Goal: Communication & Community: Participate in discussion

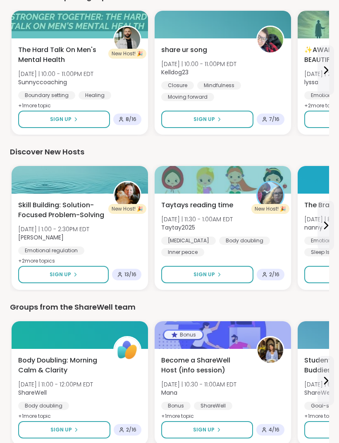
scroll to position [962, 0]
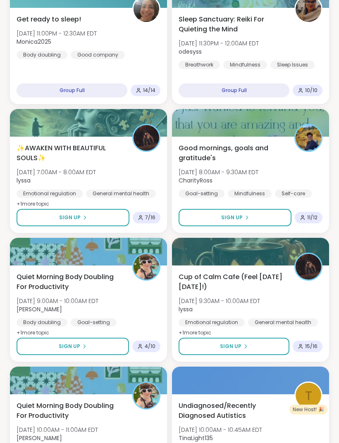
scroll to position [803, 0]
click at [277, 225] on button "Sign Up" at bounding box center [234, 217] width 113 height 17
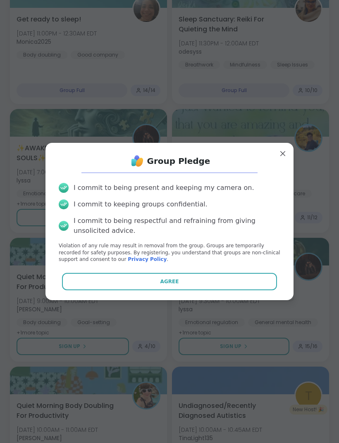
click at [252, 290] on button "Agree" at bounding box center [169, 281] width 215 height 17
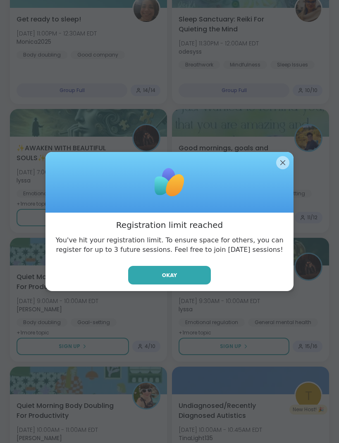
scroll to position [804, 0]
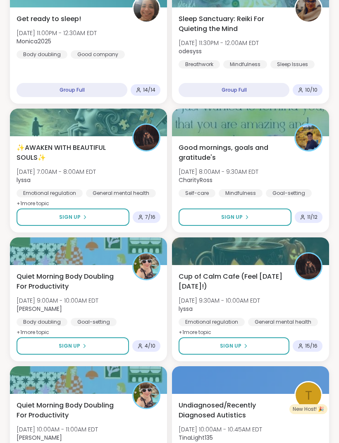
click at [292, 197] on div "Goal-setting" at bounding box center [289, 193] width 46 height 8
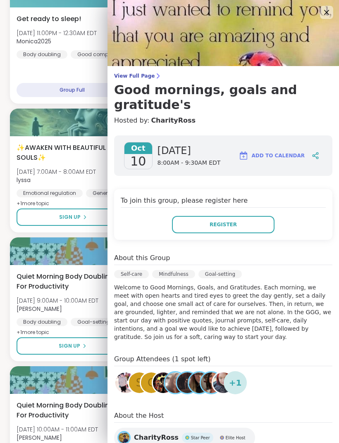
scroll to position [0, 0]
click at [333, 2] on img at bounding box center [222, 33] width 231 height 66
click at [328, 21] on img at bounding box center [222, 33] width 231 height 66
click at [335, 18] on img at bounding box center [222, 33] width 231 height 66
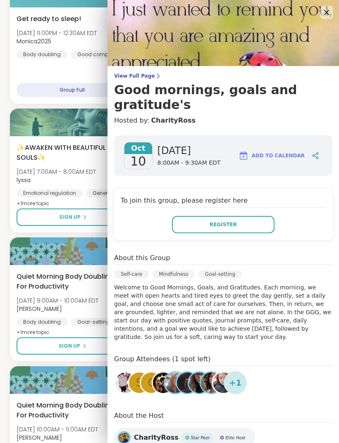
click at [330, 14] on icon at bounding box center [326, 12] width 10 height 10
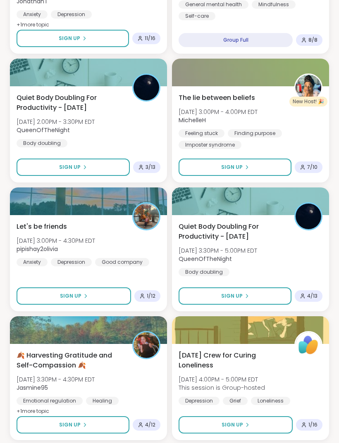
scroll to position [2023, 0]
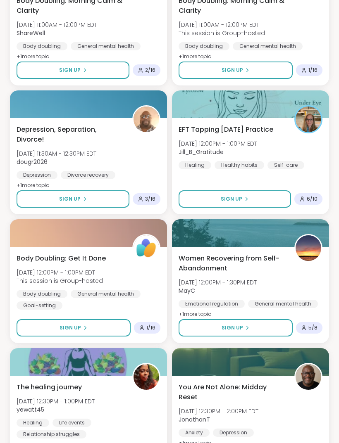
scroll to position [4343, 0]
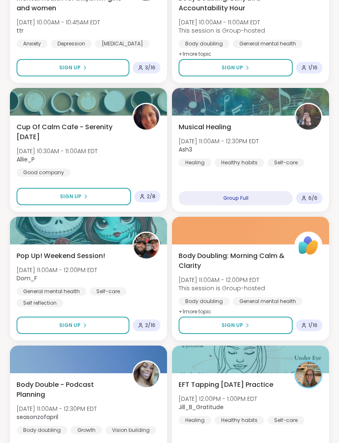
scroll to position [6662, 0]
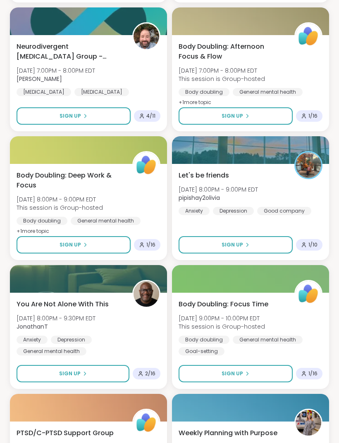
scroll to position [8982, 0]
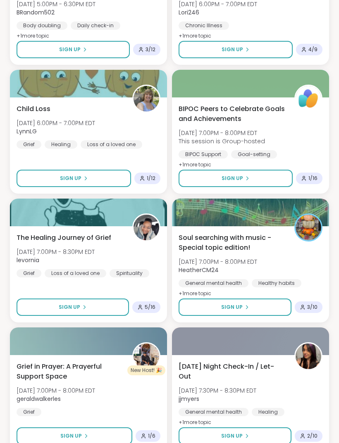
scroll to position [11302, 0]
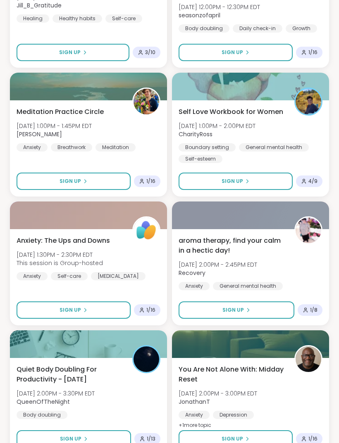
scroll to position [13622, 0]
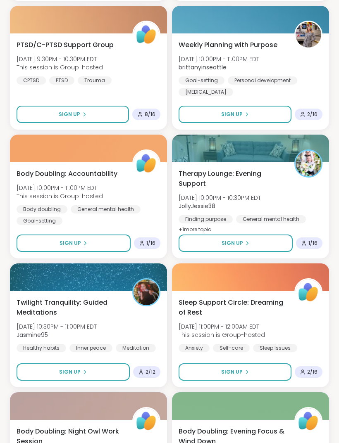
scroll to position [9101, 0]
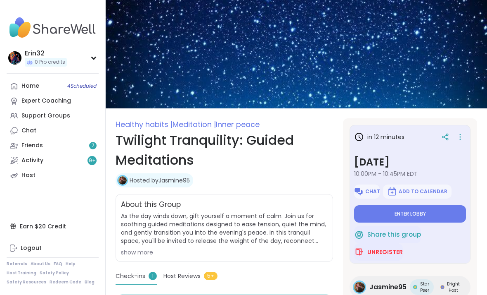
click at [423, 213] on span "Enter lobby" at bounding box center [410, 213] width 31 height 7
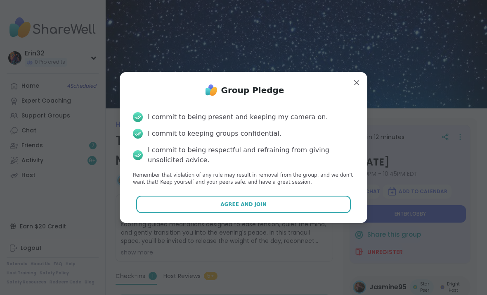
click at [316, 206] on button "Agree and Join" at bounding box center [243, 203] width 215 height 17
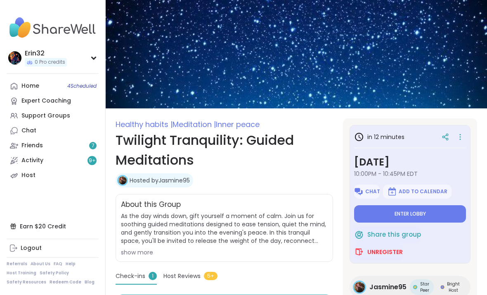
type textarea "*"
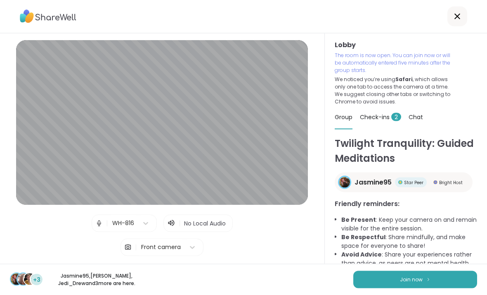
scroll to position [6, 0]
click at [368, 287] on button "Join now" at bounding box center [416, 279] width 124 height 17
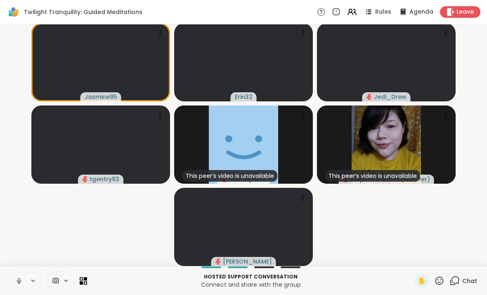
scroll to position [1, 0]
click at [23, 279] on button at bounding box center [18, 280] width 16 height 17
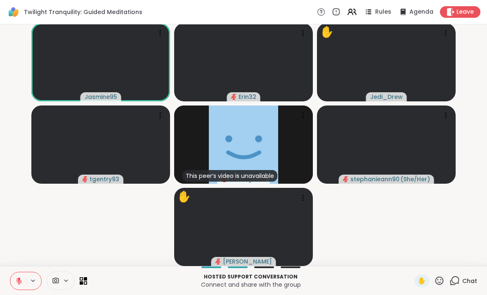
click at [421, 277] on span "✋" at bounding box center [422, 281] width 8 height 10
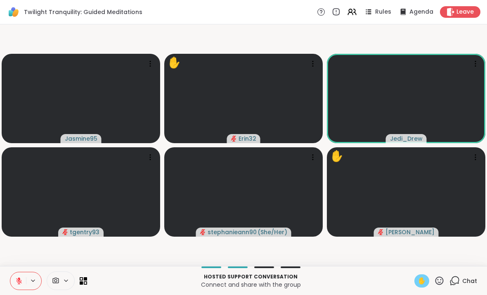
scroll to position [0, 0]
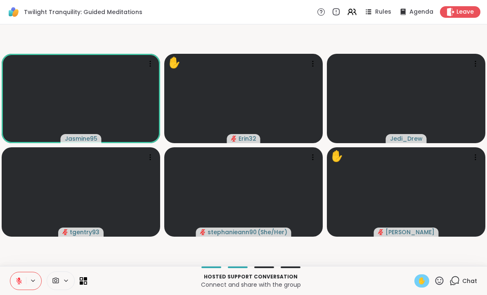
click at [14, 280] on button at bounding box center [18, 280] width 16 height 17
click at [14, 282] on button at bounding box center [18, 280] width 16 height 17
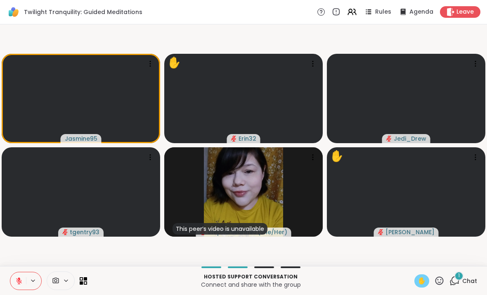
click at [419, 280] on span "✋" at bounding box center [422, 281] width 8 height 10
click at [464, 280] on span "Chat" at bounding box center [470, 280] width 15 height 8
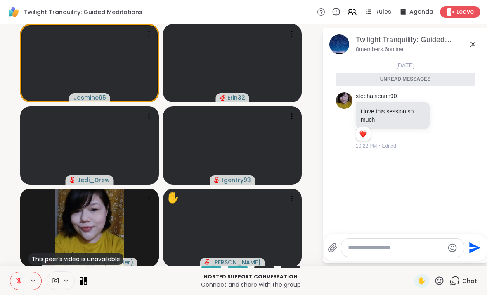
click at [390, 244] on textarea "Type your message" at bounding box center [396, 247] width 96 height 8
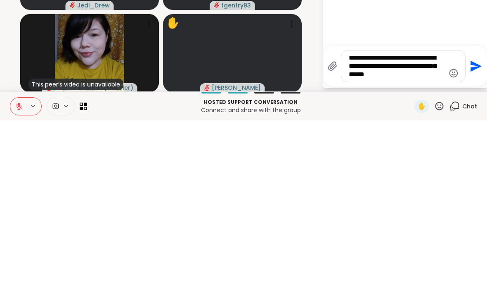
type textarea "**********"
click at [474, 234] on icon "Send" at bounding box center [475, 240] width 13 height 13
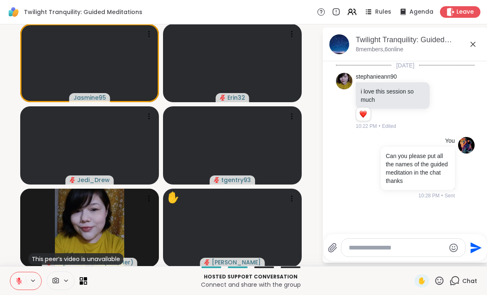
click at [474, 47] on icon at bounding box center [473, 44] width 10 height 10
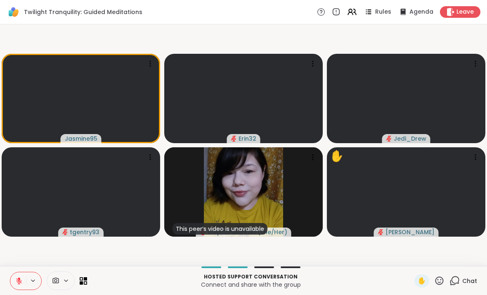
click at [17, 281] on icon at bounding box center [19, 281] width 6 height 6
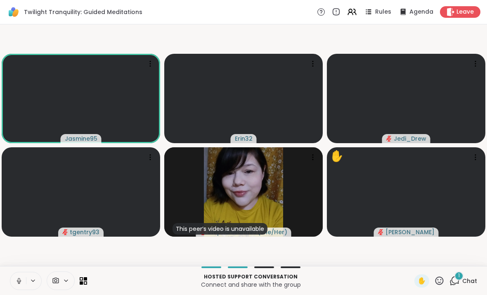
click at [17, 282] on icon at bounding box center [18, 280] width 7 height 7
click at [474, 275] on div "1 Chat" at bounding box center [464, 280] width 28 height 13
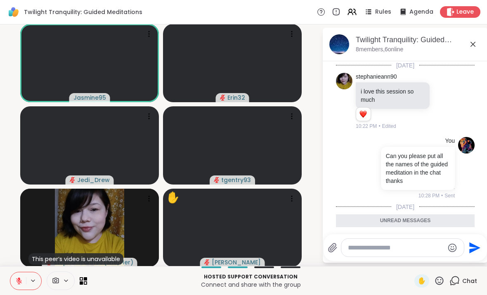
scroll to position [52, 0]
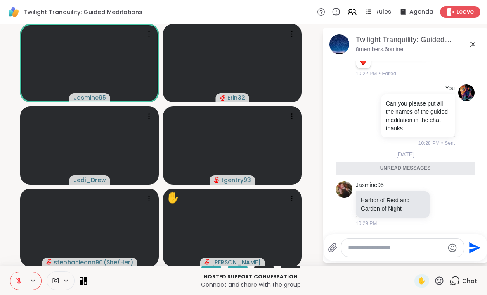
click at [21, 285] on button at bounding box center [18, 280] width 16 height 17
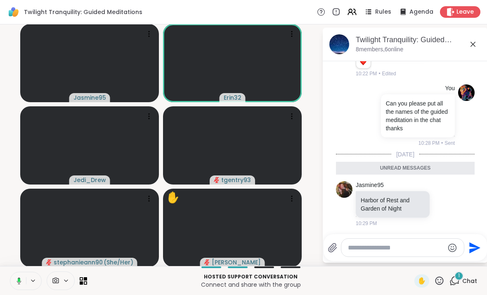
scroll to position [77, 0]
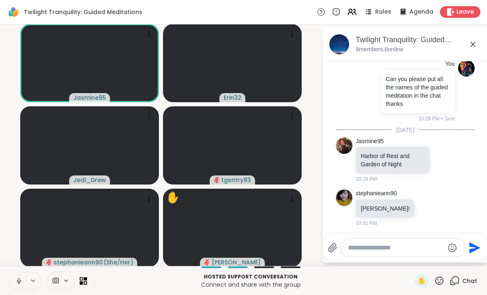
click at [472, 40] on icon at bounding box center [473, 44] width 10 height 10
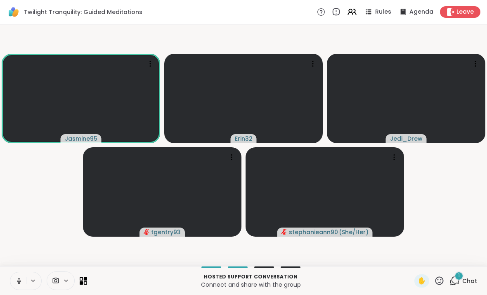
click at [463, 278] on div "1" at bounding box center [459, 275] width 9 height 9
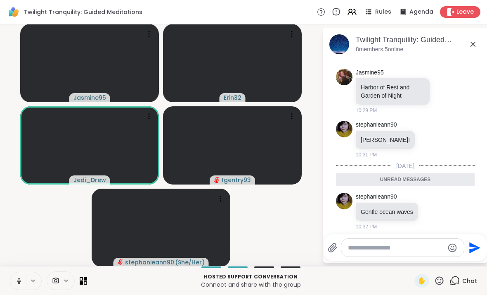
scroll to position [140, 0]
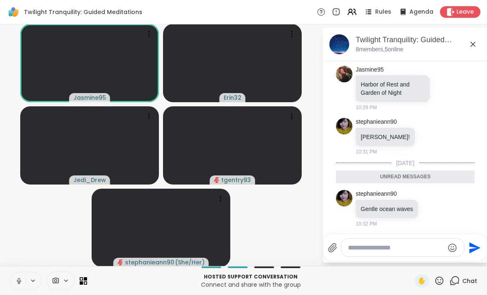
click at [12, 276] on button at bounding box center [18, 280] width 16 height 17
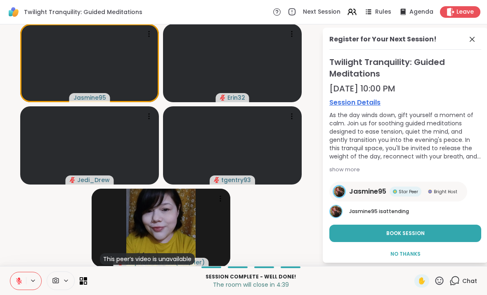
click at [438, 232] on button "Book Session" at bounding box center [406, 232] width 152 height 17
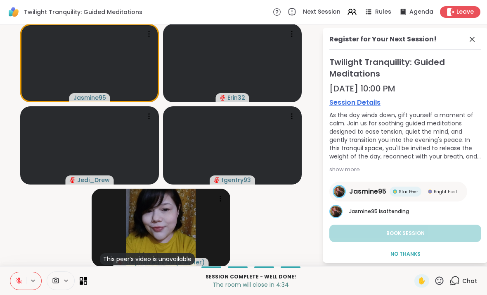
click at [476, 36] on icon at bounding box center [473, 39] width 10 height 10
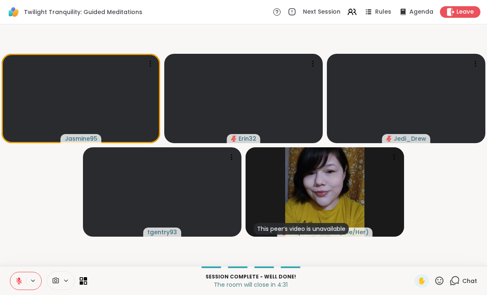
click at [17, 278] on icon at bounding box center [19, 281] width 6 height 6
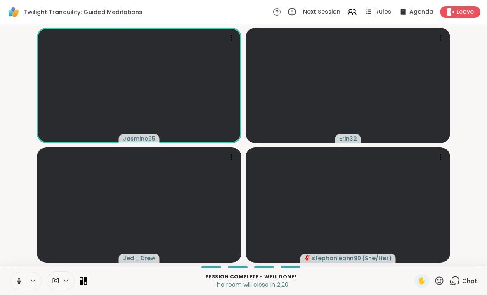
click at [469, 15] on span "Leave" at bounding box center [465, 12] width 17 height 8
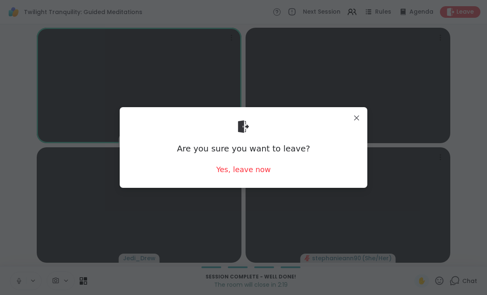
click at [267, 180] on div "Are you sure you want to leave? Yes, leave now" at bounding box center [243, 147] width 235 height 67
click at [262, 171] on div "Yes, leave now" at bounding box center [243, 169] width 55 height 10
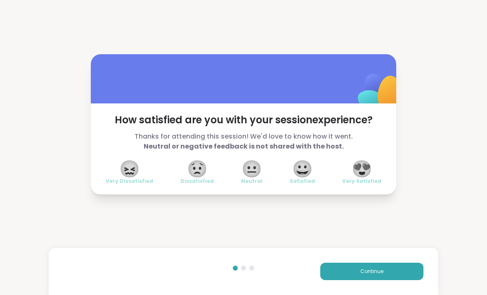
click at [374, 166] on div "😍 Very Satisfied" at bounding box center [361, 172] width 39 height 23
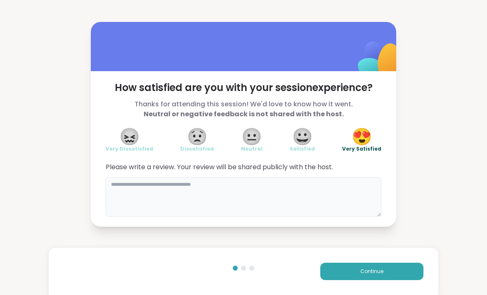
click at [325, 193] on textarea at bounding box center [244, 197] width 276 height 40
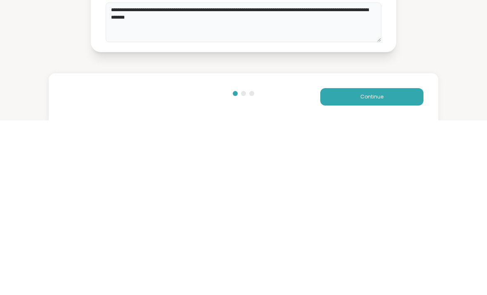
type textarea "**********"
click at [378, 267] on span "Continue" at bounding box center [372, 270] width 23 height 7
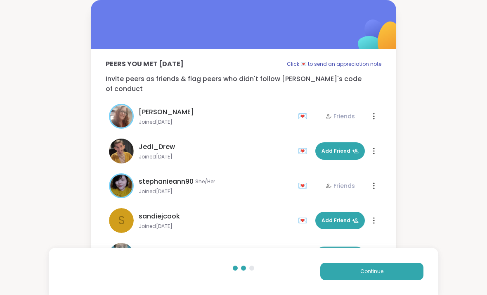
scroll to position [6, 0]
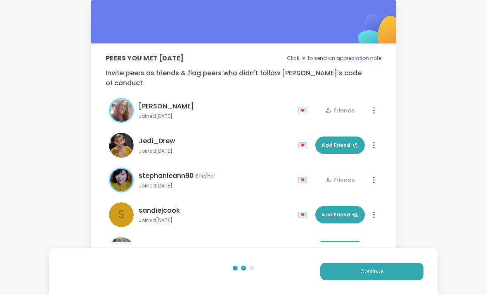
click at [341, 211] on button "Add Friend" at bounding box center [341, 214] width 50 height 17
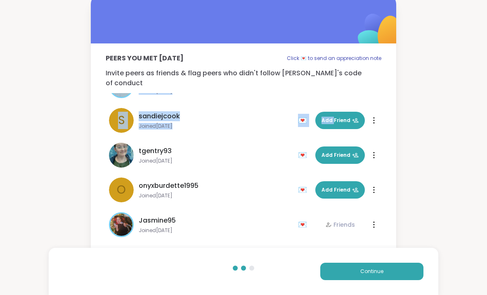
scroll to position [94, 0]
click at [354, 266] on button "Continue" at bounding box center [372, 270] width 103 height 17
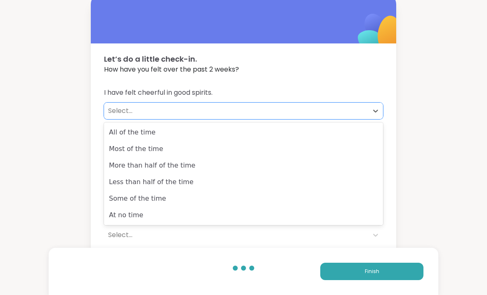
click at [343, 128] on div "All of the time" at bounding box center [243, 132] width 279 height 17
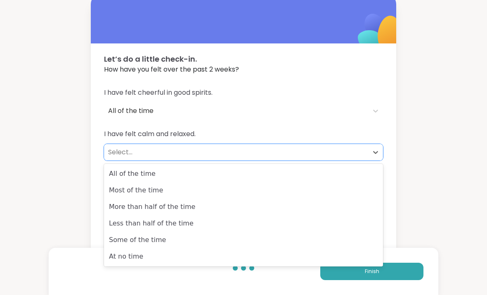
click at [330, 186] on div "Most of the time" at bounding box center [243, 190] width 279 height 17
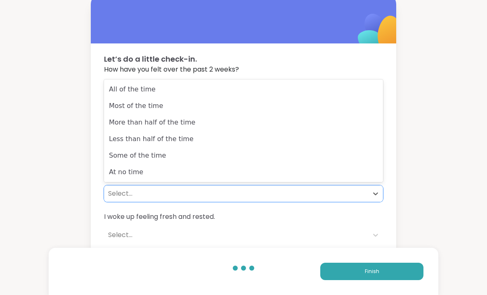
click at [313, 175] on div "At no time" at bounding box center [243, 172] width 279 height 17
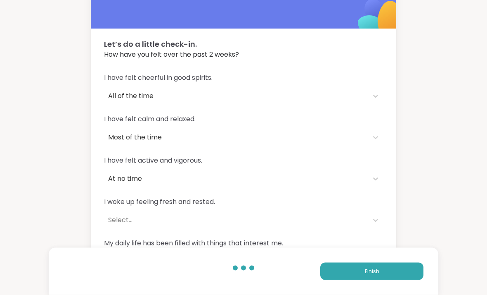
scroll to position [25, 0]
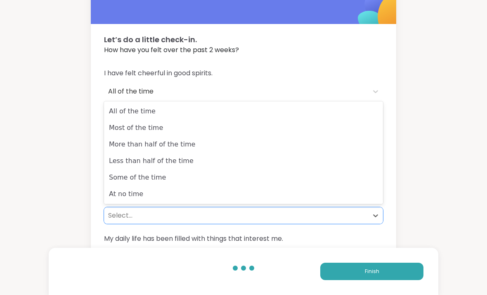
click at [321, 138] on div "More than half of the time" at bounding box center [243, 144] width 279 height 17
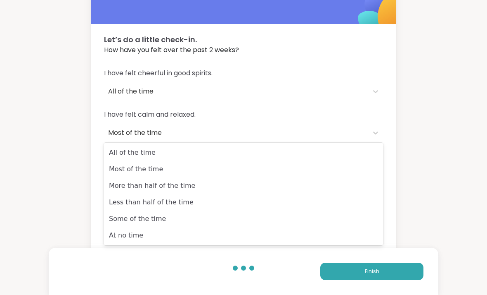
click at [324, 163] on div "Most of the time" at bounding box center [243, 169] width 279 height 17
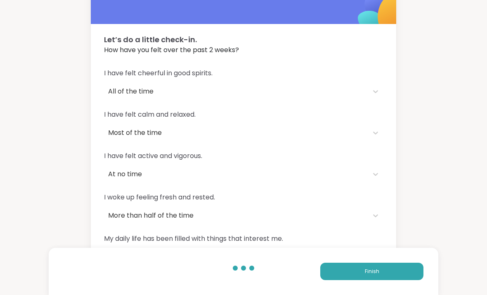
click at [353, 280] on button "Finish" at bounding box center [372, 270] width 103 height 17
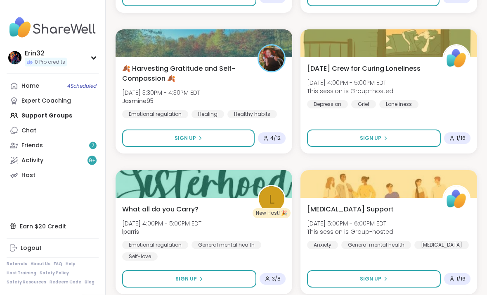
scroll to position [2324, 0]
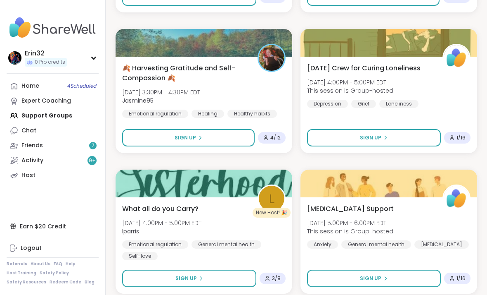
click at [266, 70] on img at bounding box center [272, 58] width 26 height 26
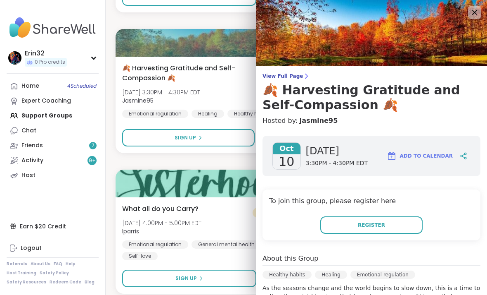
click at [401, 221] on button "Register" at bounding box center [372, 224] width 102 height 17
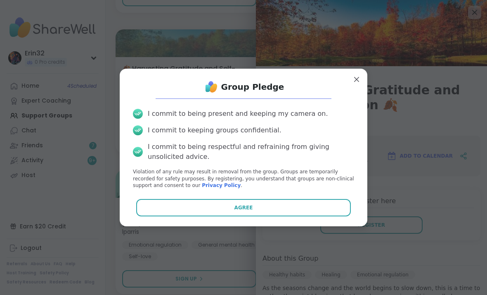
scroll to position [2326, 0]
click at [325, 216] on button "Agree" at bounding box center [243, 207] width 215 height 17
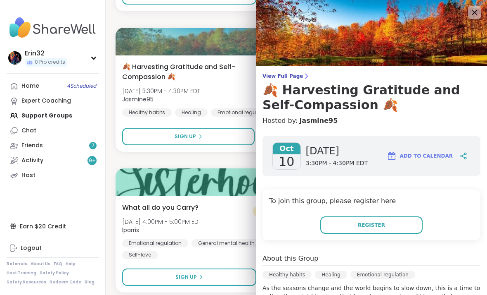
click at [38, 80] on link "Home 4 Scheduled" at bounding box center [53, 85] width 92 height 15
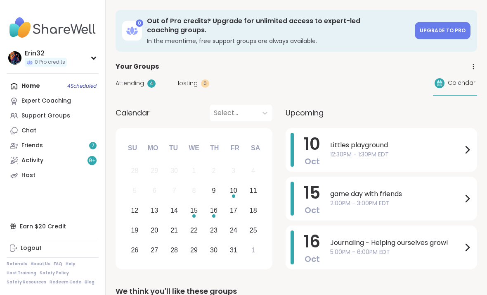
click at [470, 150] on icon at bounding box center [468, 150] width 10 height 10
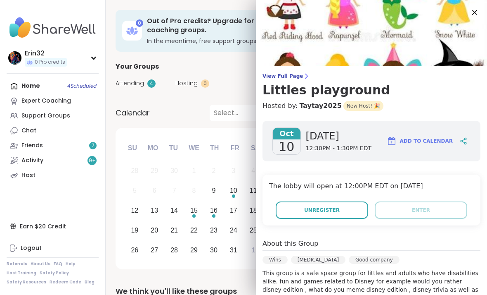
scroll to position [2, 0]
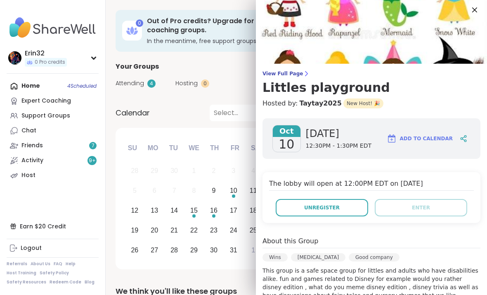
click at [353, 203] on button "Unregister" at bounding box center [322, 207] width 93 height 17
click at [352, 209] on button "Unregister" at bounding box center [322, 207] width 93 height 17
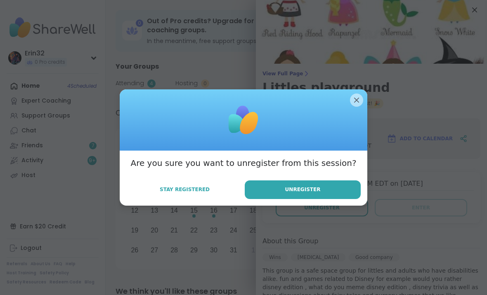
click at [347, 199] on button "Unregister" at bounding box center [303, 189] width 116 height 19
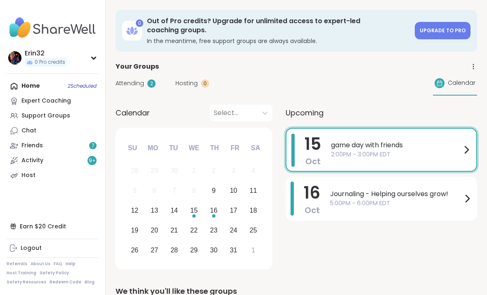
click at [431, 152] on span "2:00PM - 3:00PM EDT" at bounding box center [396, 154] width 131 height 9
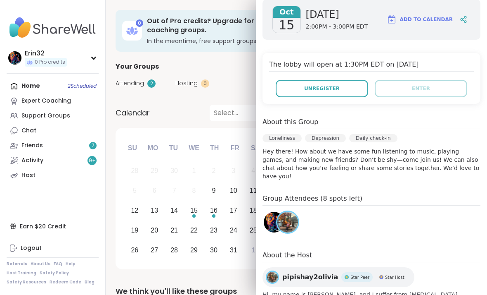
scroll to position [122, 0]
click at [296, 215] on img at bounding box center [288, 221] width 21 height 21
click at [238, 68] on div "Your Groups" at bounding box center [297, 67] width 362 height 10
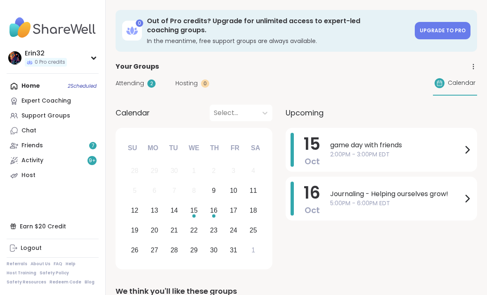
click at [429, 145] on span "game day with friends" at bounding box center [396, 145] width 132 height 10
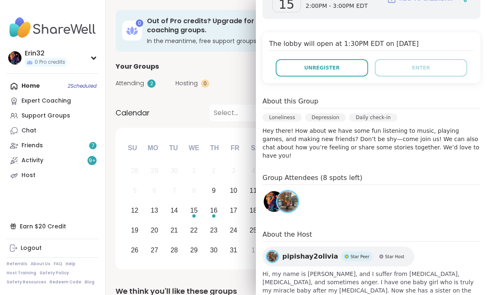
scroll to position [143, 0]
click at [239, 68] on div "Your Groups" at bounding box center [297, 67] width 362 height 10
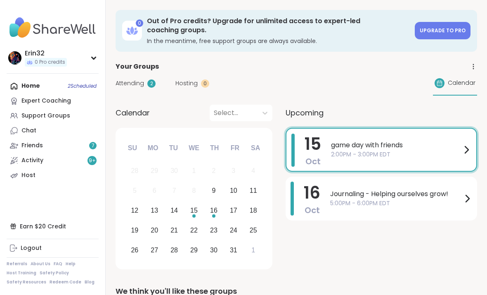
click at [28, 89] on div "Home 2 Scheduled Expert Coaching Support Groups Chat Friends 7 Activity 9 + Host" at bounding box center [53, 130] width 92 height 104
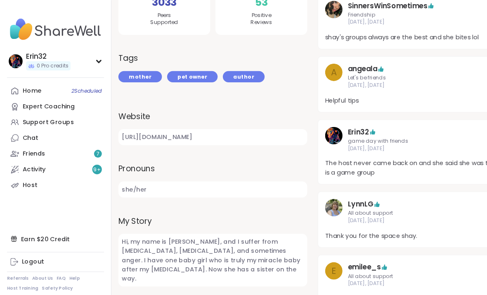
scroll to position [233, 0]
click at [29, 89] on div "Home 2 Scheduled" at bounding box center [30, 86] width 18 height 8
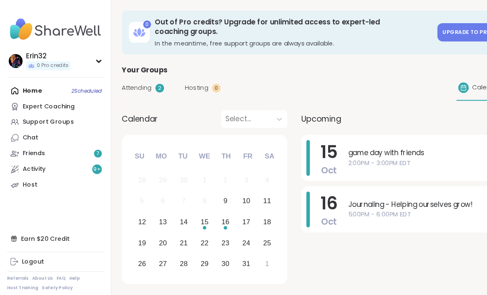
click at [26, 117] on div "Support Groups" at bounding box center [45, 116] width 49 height 8
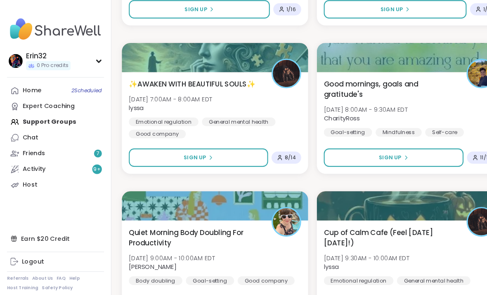
scroll to position [770, 0]
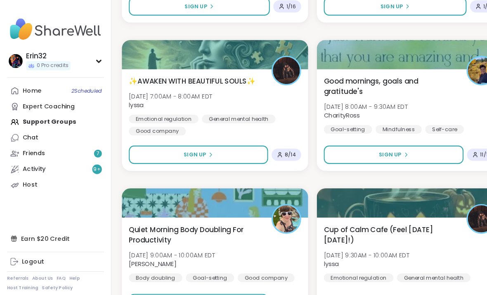
click at [395, 146] on button "Sign Up" at bounding box center [373, 146] width 133 height 17
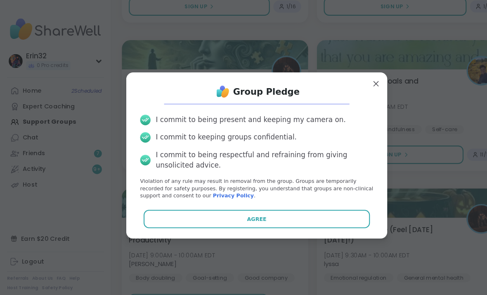
click at [324, 214] on button "Agree" at bounding box center [243, 207] width 215 height 17
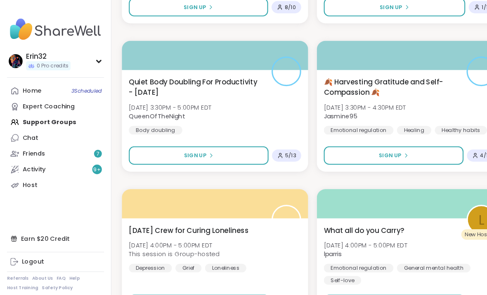
scroll to position [2315, 0]
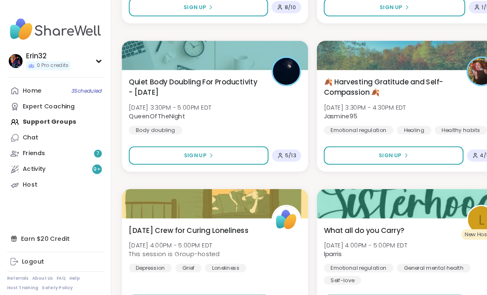
click at [392, 147] on button "Sign Up" at bounding box center [373, 146] width 133 height 17
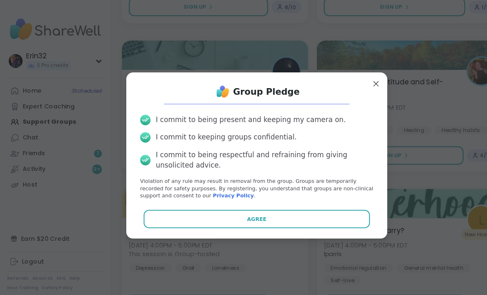
click at [331, 211] on button "Agree" at bounding box center [243, 207] width 215 height 17
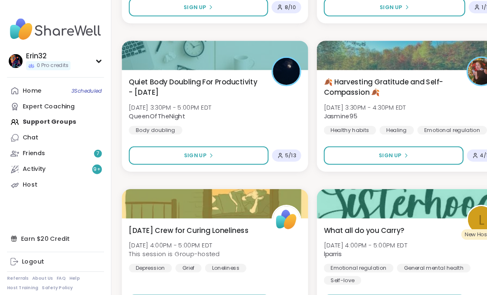
click at [29, 90] on link "Home 3 Scheduled" at bounding box center [53, 85] width 92 height 15
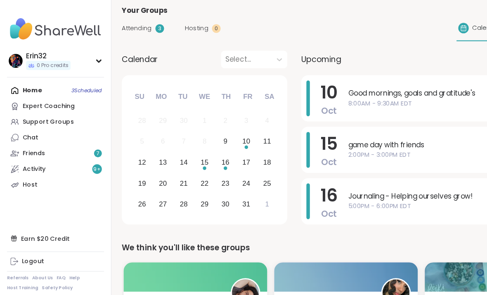
scroll to position [58, 0]
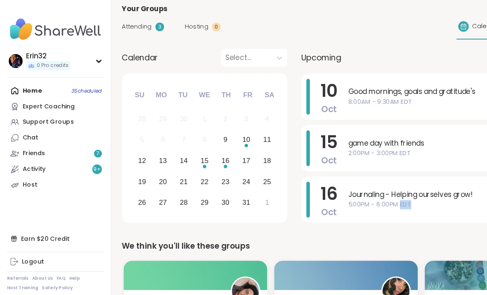
click at [440, 198] on div "Journaling - Helping ourselves grow! 5:00PM - 6:00PM EDT" at bounding box center [401, 189] width 142 height 34
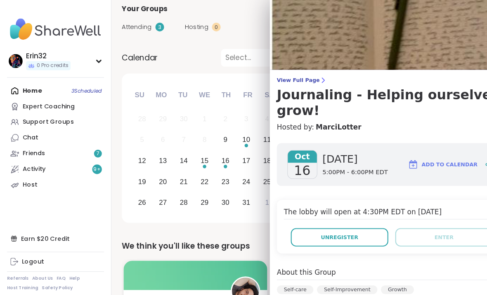
click at [347, 216] on button "Unregister" at bounding box center [322, 224] width 93 height 17
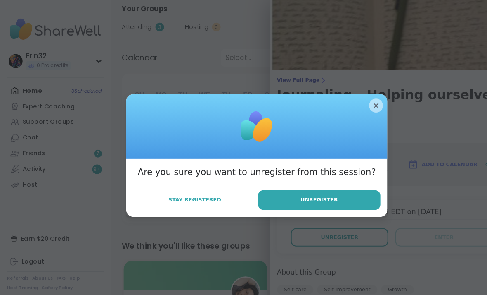
click at [356, 193] on button "Unregister" at bounding box center [303, 189] width 116 height 19
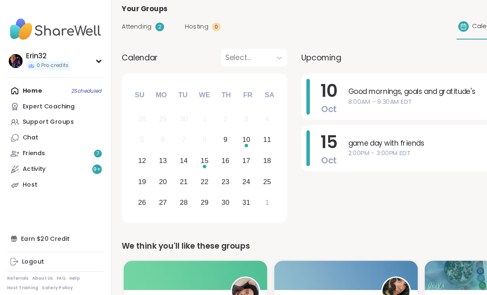
click at [30, 114] on div "Support Groups" at bounding box center [45, 116] width 49 height 8
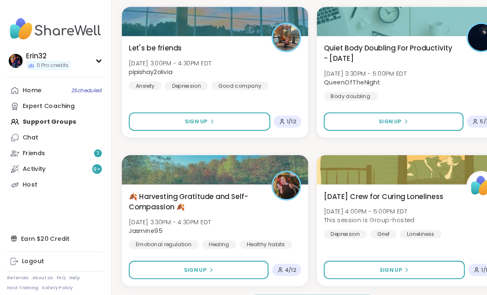
scroll to position [2347, 0]
click at [226, 254] on button "Sign Up" at bounding box center [188, 255] width 133 height 17
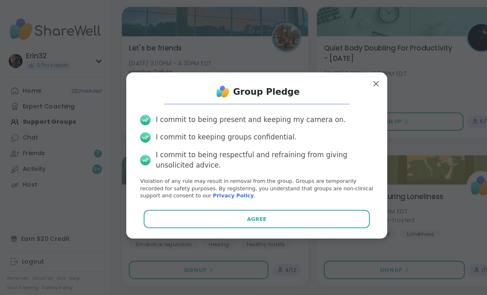
click at [284, 215] on button "Agree" at bounding box center [243, 207] width 215 height 17
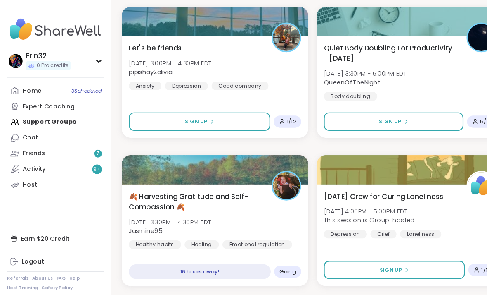
click at [284, 284] on span "Load more groups" at bounding box center [297, 287] width 54 height 7
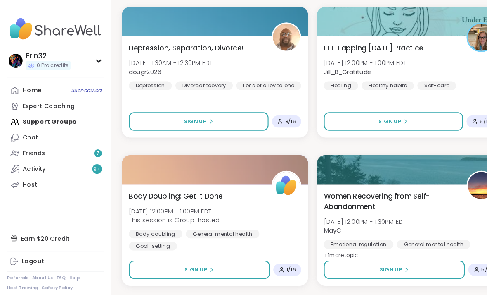
scroll to position [4875, 0]
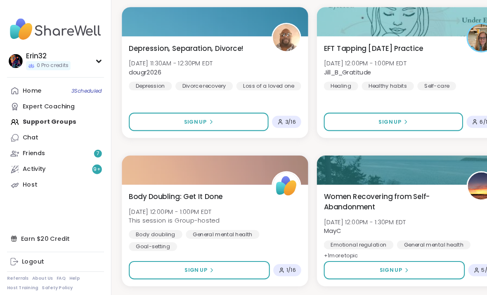
click at [272, 286] on span "Load more groups" at bounding box center [297, 287] width 54 height 7
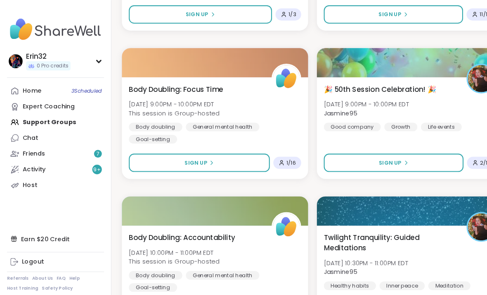
scroll to position [6662, 0]
click at [411, 156] on button "Sign Up" at bounding box center [373, 153] width 133 height 17
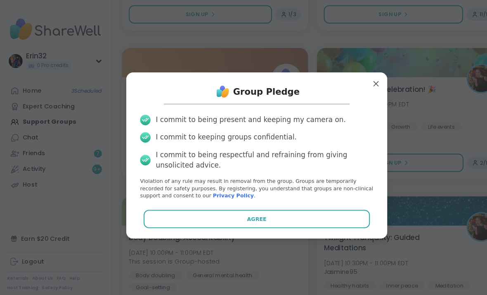
click at [330, 216] on button "Agree" at bounding box center [243, 207] width 215 height 17
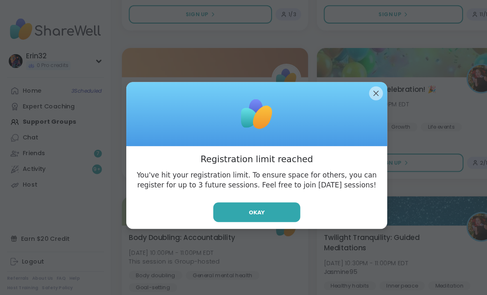
click at [344, 93] on div at bounding box center [244, 108] width 248 height 61
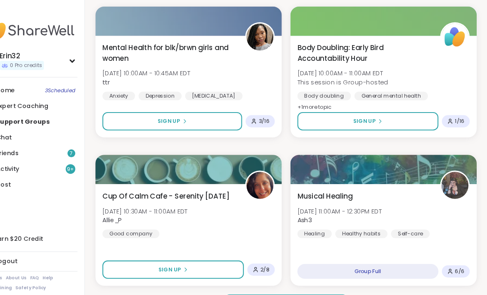
scroll to position [7403, 0]
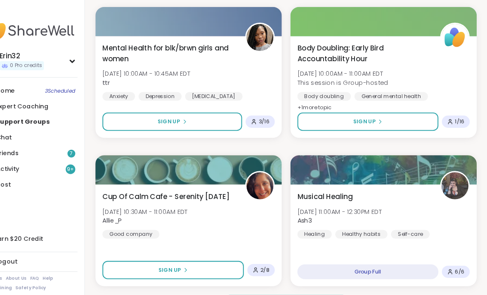
click at [274, 285] on span "Load more groups" at bounding box center [297, 287] width 54 height 7
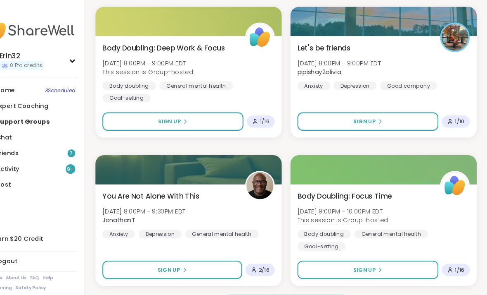
scroll to position [9931, 0]
click at [279, 280] on button "Load more groups" at bounding box center [296, 287] width 117 height 17
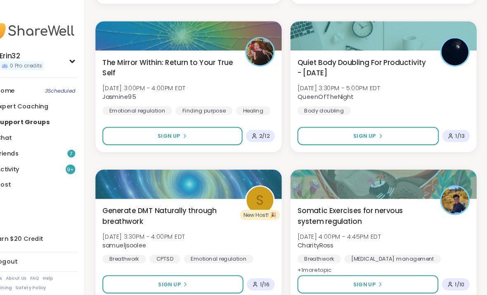
scroll to position [12024, 0]
click at [213, 128] on button "Sign Up" at bounding box center [188, 128] width 133 height 17
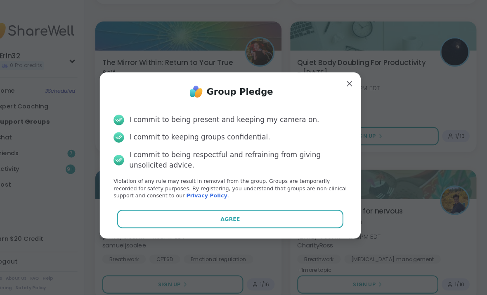
click at [276, 209] on button "Agree" at bounding box center [243, 207] width 215 height 17
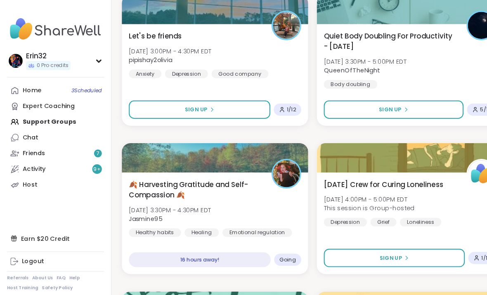
scroll to position [2358, 0]
click at [249, 242] on div "16 hours away!" at bounding box center [189, 246] width 135 height 14
click at [220, 241] on div "16 hours away!" at bounding box center [189, 246] width 135 height 14
click at [236, 241] on div "16 hours away!" at bounding box center [189, 246] width 135 height 14
click at [275, 234] on div "🍂 Harvesting Gratitude and Self-Compassion 🍂 Fri, Oct 10 | 3:30PM - 4:30PM EDT …" at bounding box center [204, 211] width 177 height 96
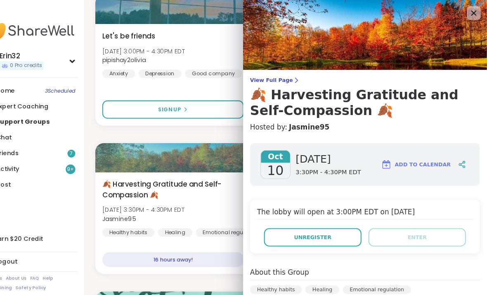
click at [217, 40] on div "Let's be friends Fri, Oct 10 | 3:00PM - 4:30PM EDT pipishay2olivia Anxiety Depr…" at bounding box center [204, 51] width 164 height 45
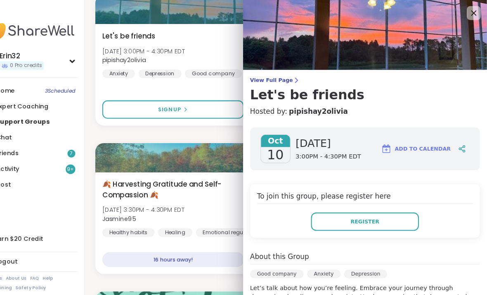
click at [202, 56] on div "Let's be friends Fri, Oct 10 | 3:00PM - 4:30PM EDT pipishay2olivia Anxiety Depr…" at bounding box center [204, 51] width 164 height 45
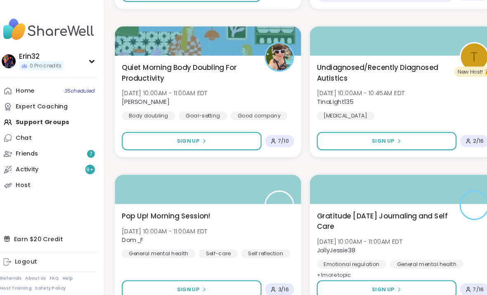
scroll to position [1064, 0]
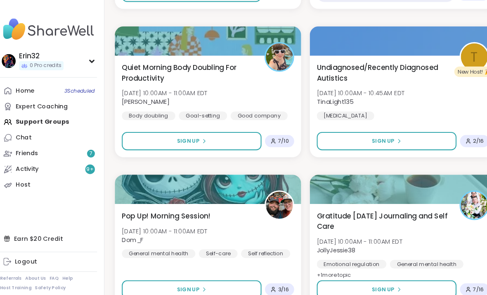
click at [360, 273] on span "Sign Up" at bounding box center [370, 273] width 21 height 7
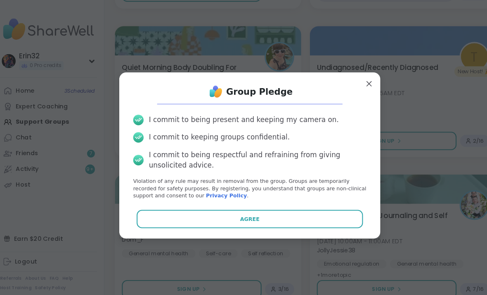
click at [332, 214] on button "Agree" at bounding box center [243, 207] width 215 height 17
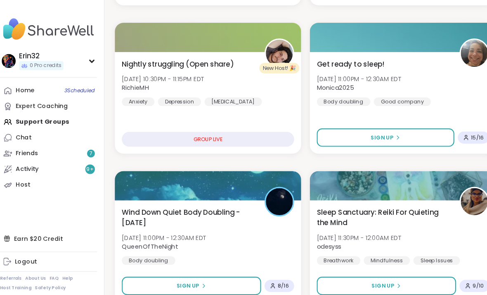
scroll to position [360, 0]
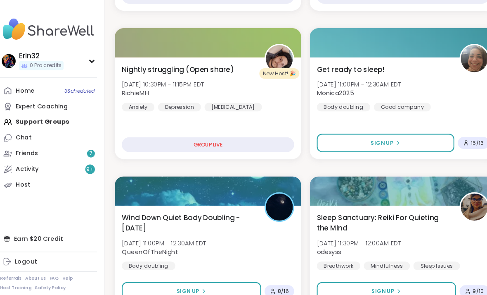
click at [385, 134] on button "Sign Up" at bounding box center [372, 135] width 131 height 17
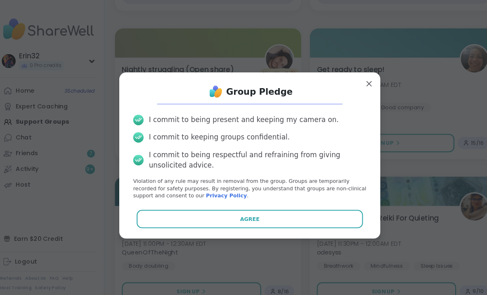
click at [334, 204] on button "Agree" at bounding box center [243, 207] width 215 height 17
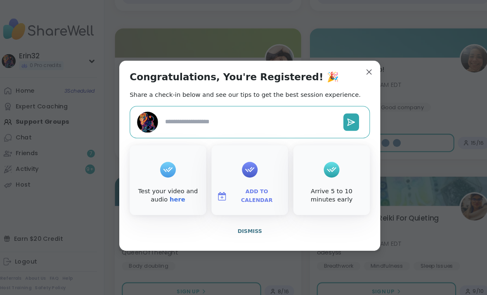
type textarea "*"
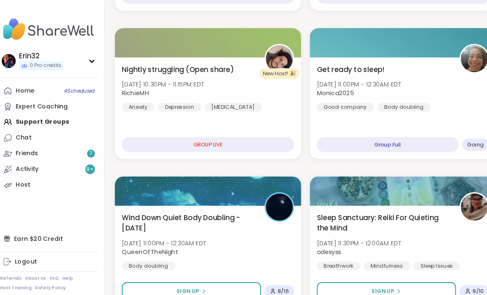
click at [343, 72] on div "Get ready to sleep! Thu, Oct 09 | 11:00PM - 12:30AM EDT Monica2025 Good company…" at bounding box center [389, 83] width 164 height 45
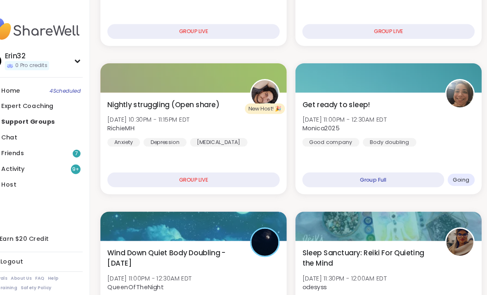
scroll to position [323, 0]
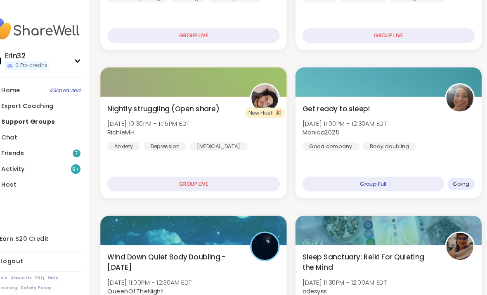
click at [367, 152] on div "Get ready to sleep! Thu, Oct 09 | 11:00PM - 12:30AM EDT Monica2025 Good company…" at bounding box center [389, 140] width 177 height 96
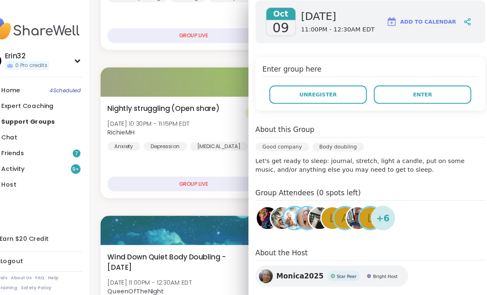
scroll to position [120, 0]
click at [435, 176] on div "Oct 09 Thursday 11:00PM - 12:30AM EDT Add to Calendar Enter group here Unregist…" at bounding box center [371, 137] width 231 height 287
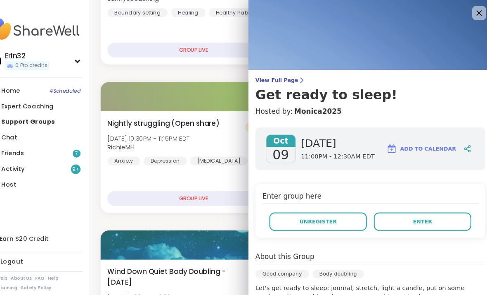
scroll to position [0, 0]
click at [470, 17] on icon at bounding box center [475, 12] width 10 height 10
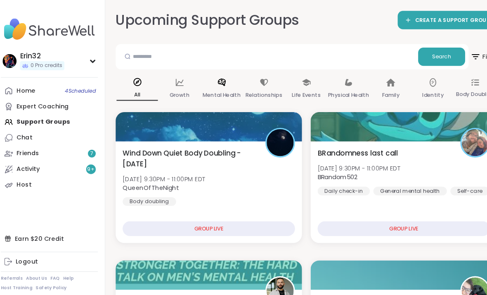
click at [211, 87] on p "Mental Health" at bounding box center [216, 90] width 36 height 10
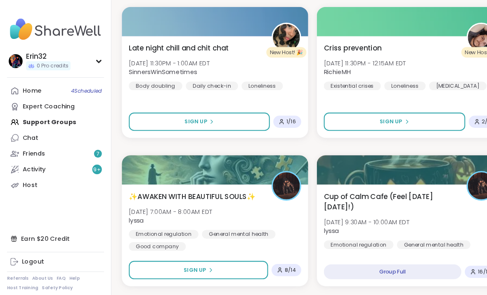
scroll to position [257, 0]
click at [275, 95] on div "Late night chill and chit chat Thu, Oct 09 | 11:30PM - 1:00AM EDT SinnersWinSom…" at bounding box center [204, 82] width 177 height 96
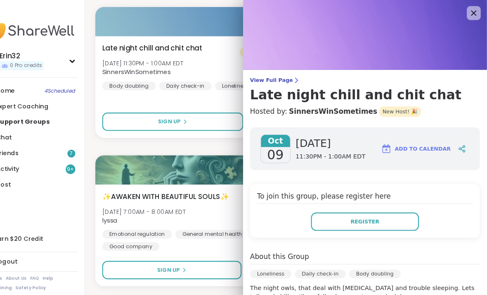
click at [470, 14] on icon at bounding box center [475, 12] width 10 height 10
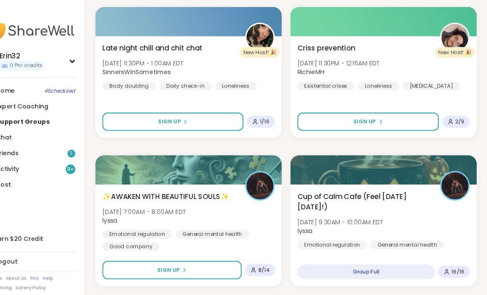
click at [404, 96] on div "Criss prevention Thu, Oct 09 | 11:30PM - 12:15AM EDT RichieMH Existential crise…" at bounding box center [389, 82] width 177 height 96
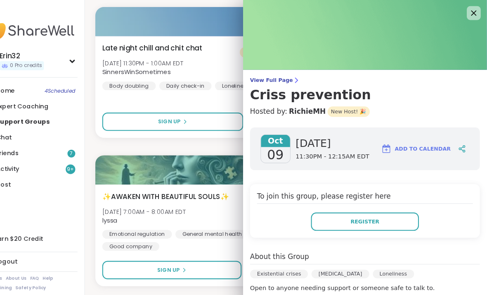
scroll to position [0, 0]
click at [470, 11] on icon at bounding box center [475, 12] width 10 height 10
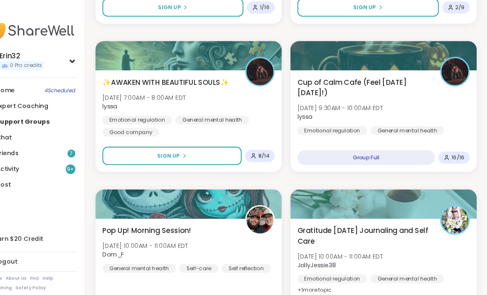
scroll to position [366, 0]
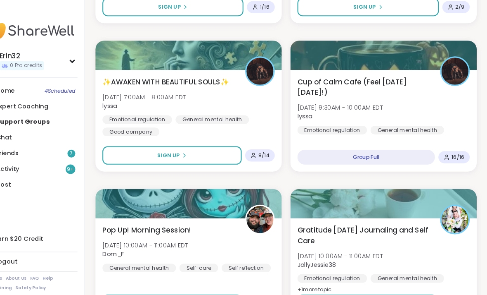
click at [394, 122] on div "Emotional regulation General mental health Good company" at bounding box center [389, 129] width 164 height 20
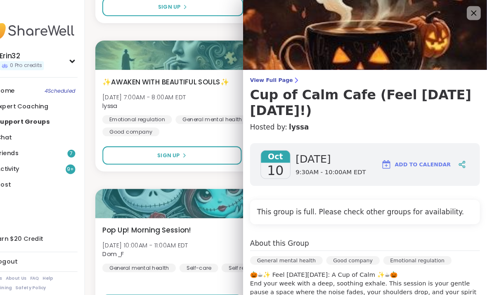
scroll to position [0, 0]
click at [470, 11] on icon at bounding box center [475, 12] width 10 height 10
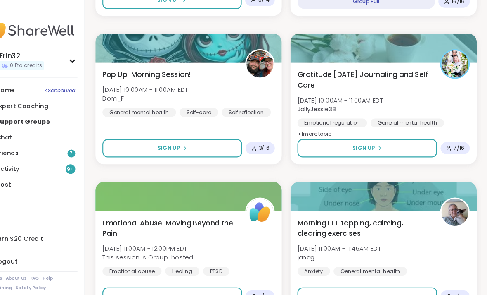
scroll to position [514, 0]
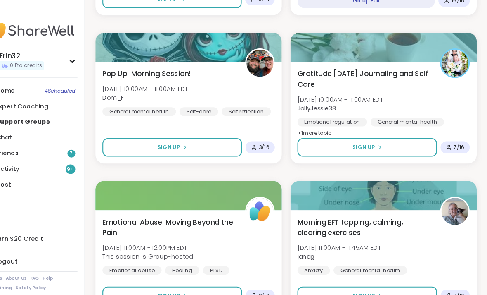
click at [389, 93] on div "Gratitude Friday Journaling and Self Care Fri, Oct 10 | 10:00AM - 11:00AM EDT J…" at bounding box center [389, 98] width 164 height 66
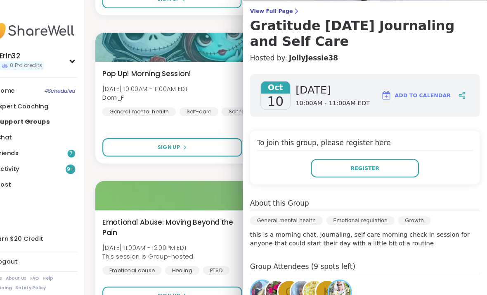
scroll to position [60, 0]
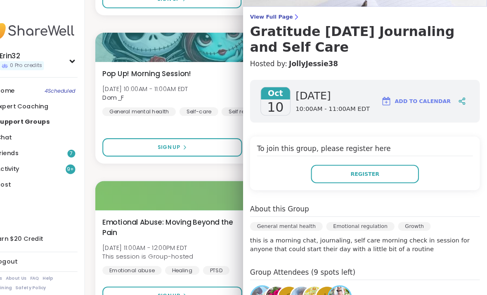
click at [362, 162] on button "Register" at bounding box center [372, 164] width 102 height 17
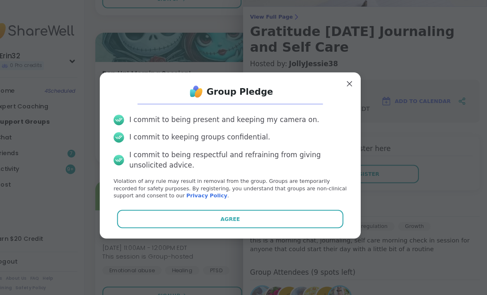
click at [301, 216] on button "Agree" at bounding box center [243, 207] width 215 height 17
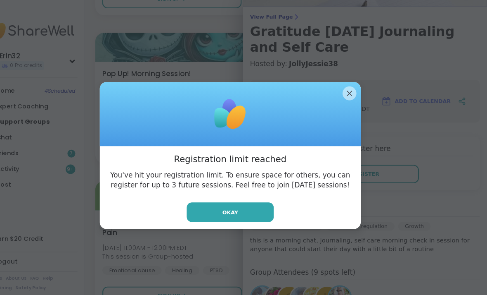
click at [326, 105] on div at bounding box center [244, 108] width 248 height 61
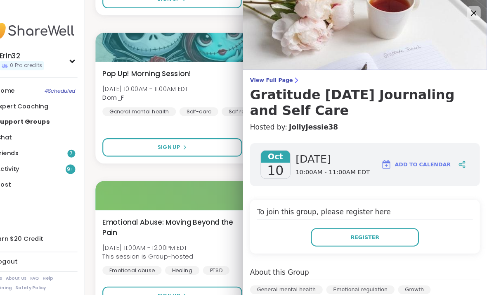
scroll to position [0, 0]
click at [470, 15] on icon at bounding box center [475, 12] width 10 height 10
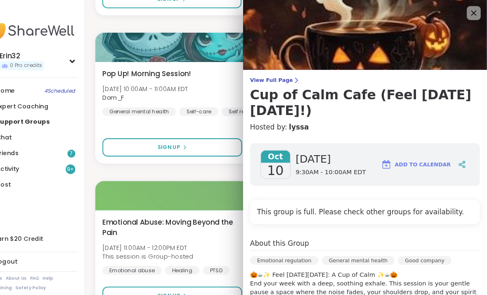
scroll to position [7, 0]
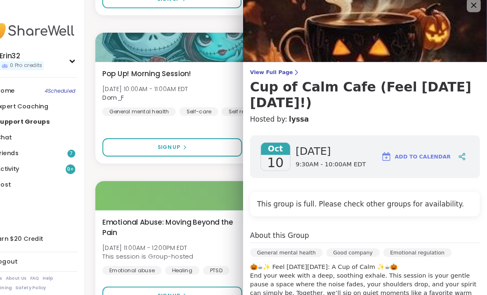
click at [442, 8] on img at bounding box center [371, 26] width 231 height 66
click at [470, 3] on icon at bounding box center [475, 5] width 10 height 10
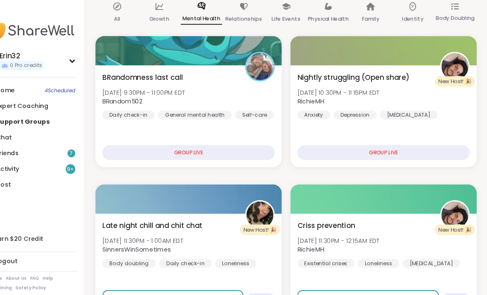
scroll to position [86, 0]
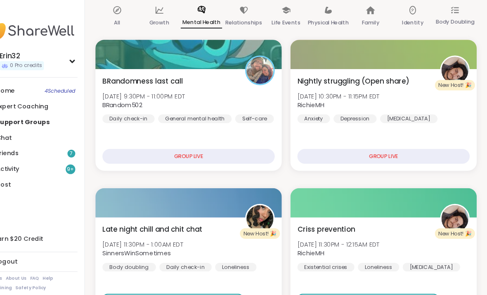
click at [386, 127] on div "Nightly struggling (Open share) Thu, Oct 09 | 10:30PM - 11:15PM EDT RichieMH An…" at bounding box center [389, 113] width 177 height 96
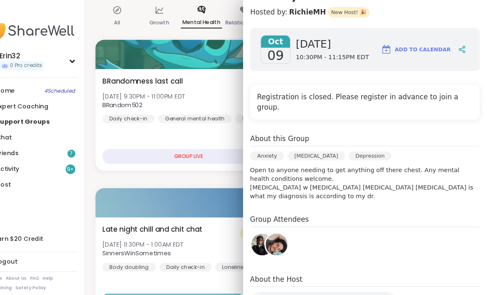
scroll to position [109, 0]
click at [221, 81] on div "BRandomness last call Thu, Oct 09 | 9:30PM - 11:00PM EDT BRandom502 Daily check…" at bounding box center [204, 94] width 164 height 45
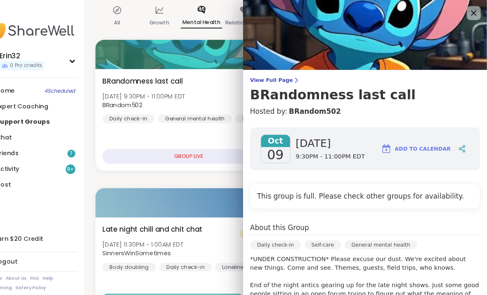
scroll to position [0, 0]
click at [470, 14] on icon at bounding box center [475, 12] width 10 height 10
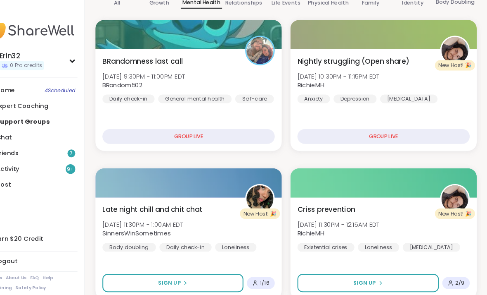
scroll to position [105, 0]
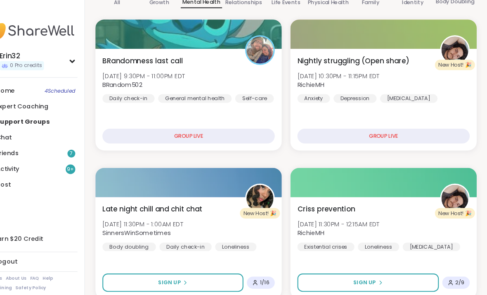
click at [192, 107] on div "BRandomness last call Thu, Oct 09 | 9:30PM - 11:00PM EDT BRandom502 Daily check…" at bounding box center [204, 94] width 177 height 96
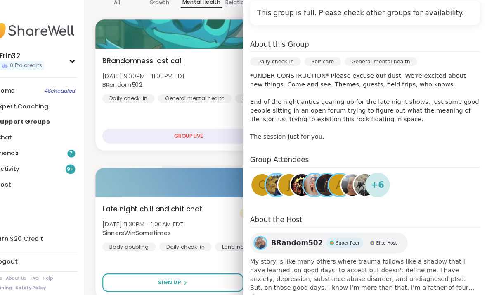
click at [278, 176] on img at bounding box center [288, 175] width 21 height 21
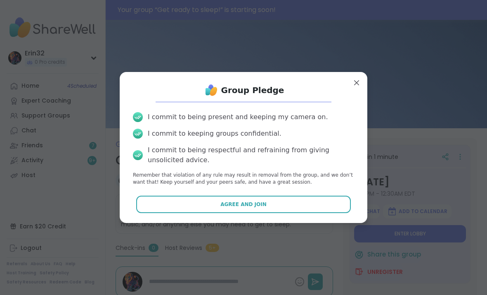
click at [325, 207] on button "Agree and Join" at bounding box center [243, 203] width 215 height 17
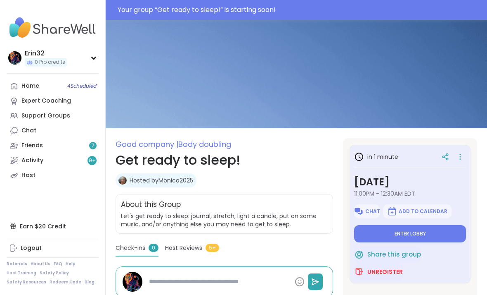
type textarea "*"
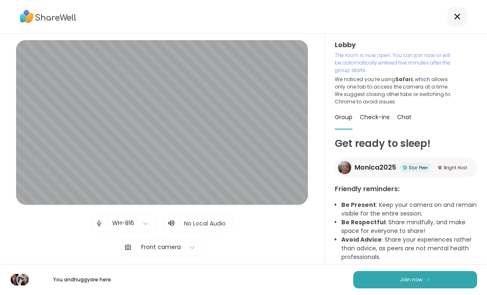
click at [430, 279] on img at bounding box center [428, 279] width 5 height 5
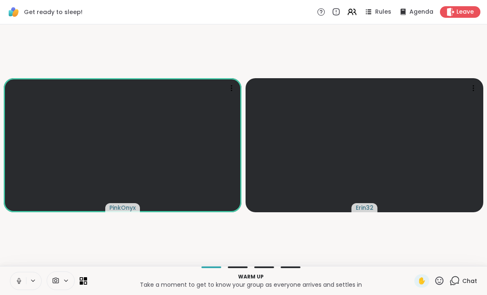
click at [330, 226] on video-player-container "PinkOnyx Erin32" at bounding box center [244, 145] width 478 height 235
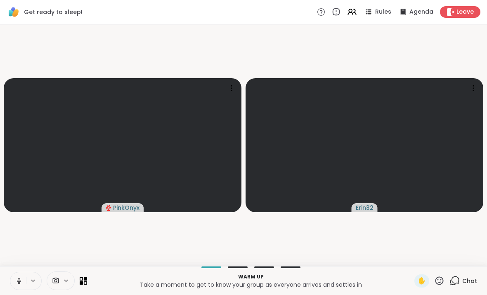
click at [323, 228] on video-player-container "PinkOnyx Erin32" at bounding box center [244, 145] width 478 height 235
click at [387, 230] on video-player-container "PinkOnyx Erin32" at bounding box center [244, 145] width 478 height 235
click at [357, 14] on icon at bounding box center [352, 12] width 10 height 10
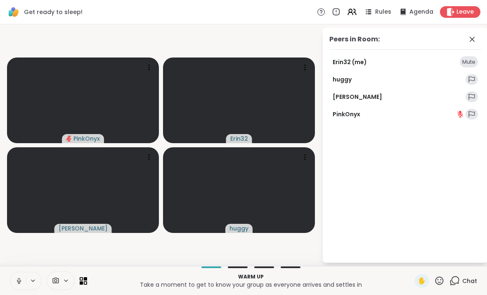
click at [476, 36] on icon at bounding box center [473, 39] width 10 height 10
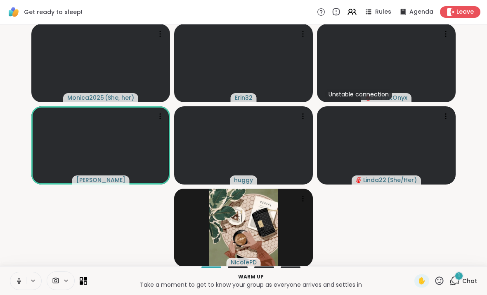
click at [468, 276] on div "1 Chat" at bounding box center [464, 280] width 28 height 13
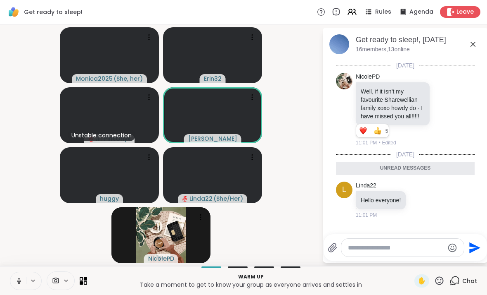
click at [478, 44] on icon at bounding box center [473, 44] width 10 height 10
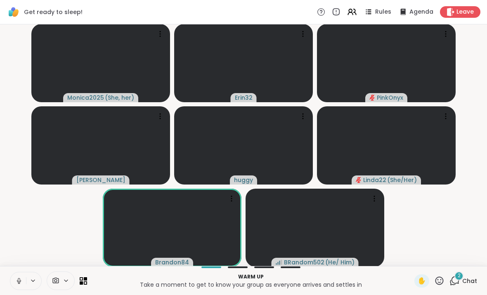
click at [466, 278] on span "Chat" at bounding box center [470, 280] width 15 height 8
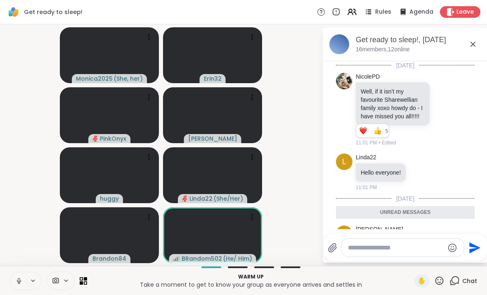
scroll to position [91, 0]
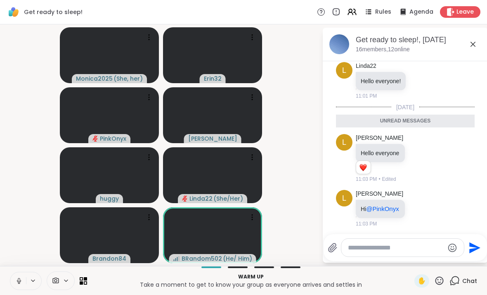
click at [480, 41] on div "Get ready to sleep!, Oct 09" at bounding box center [419, 40] width 126 height 10
click at [478, 42] on icon at bounding box center [473, 44] width 10 height 10
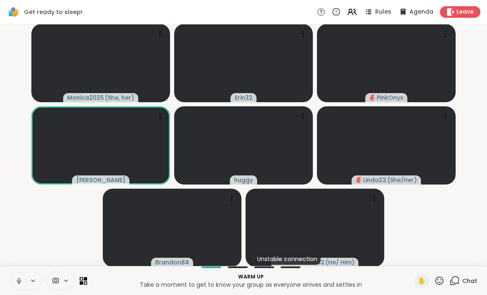
click at [18, 277] on icon at bounding box center [18, 280] width 7 height 7
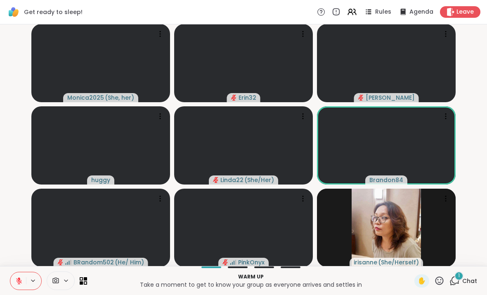
click at [467, 281] on span "Chat" at bounding box center [470, 280] width 15 height 8
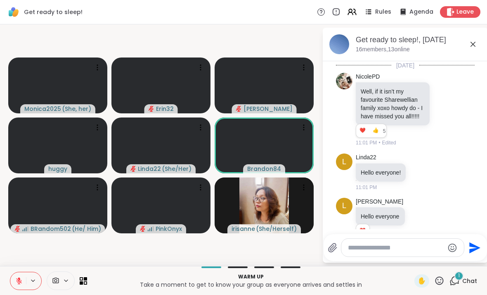
scroll to position [147, 0]
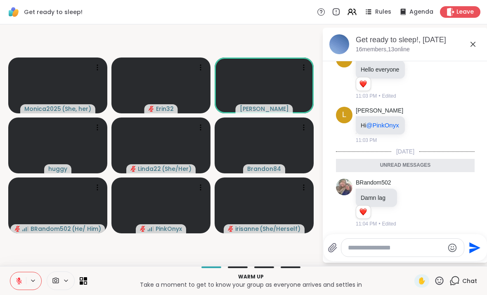
click at [478, 39] on div "Get ready to sleep!, Oct 09" at bounding box center [419, 40] width 126 height 10
click at [474, 48] on icon at bounding box center [473, 44] width 10 height 10
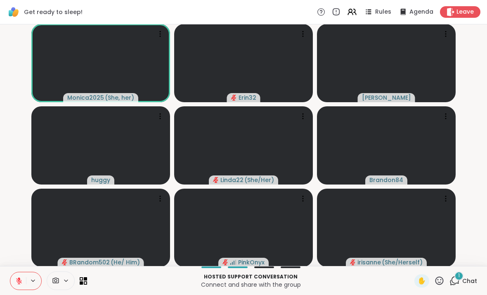
click at [468, 275] on div "1 Chat" at bounding box center [464, 280] width 28 height 13
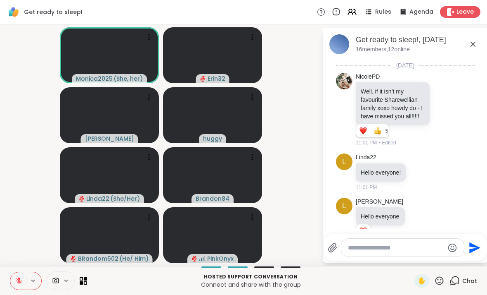
scroll to position [190, 0]
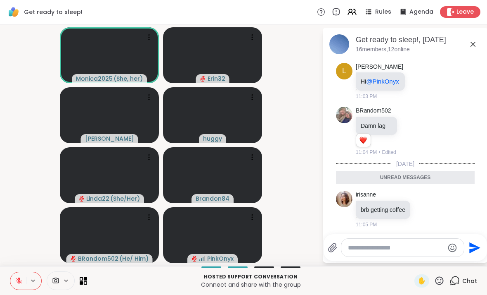
click at [477, 49] on icon at bounding box center [473, 44] width 10 height 10
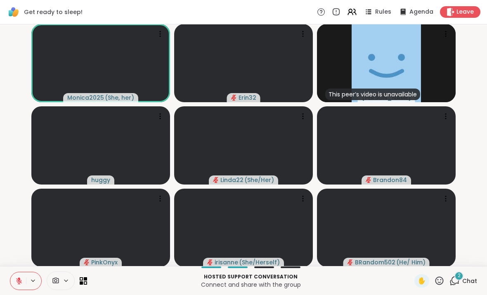
click at [472, 280] on span "Chat" at bounding box center [470, 280] width 15 height 8
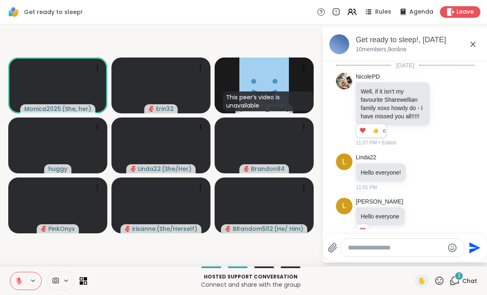
scroll to position [342, 0]
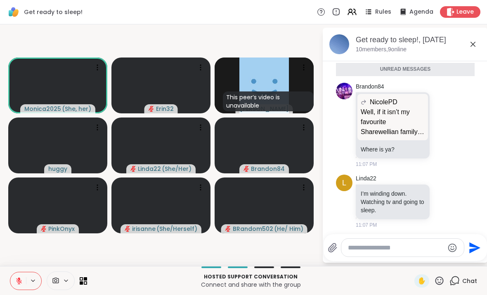
click at [471, 48] on icon at bounding box center [473, 44] width 10 height 10
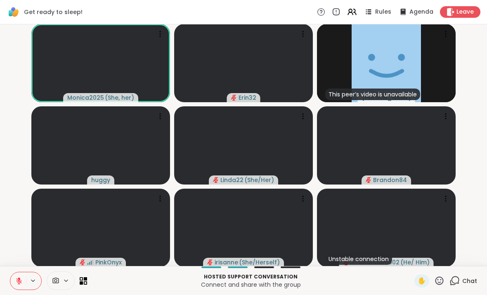
click at [473, 280] on span "Chat" at bounding box center [470, 280] width 15 height 8
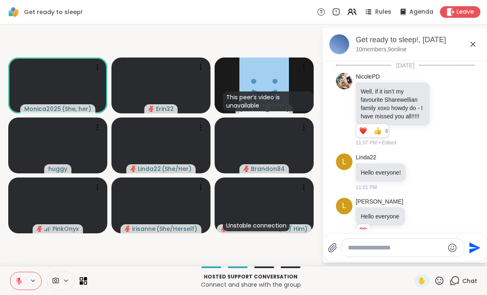
scroll to position [315, 0]
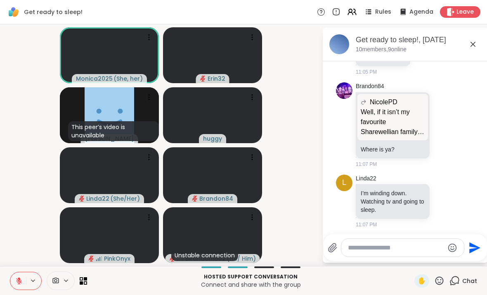
click at [409, 246] on textarea "Type your message" at bounding box center [396, 247] width 96 height 8
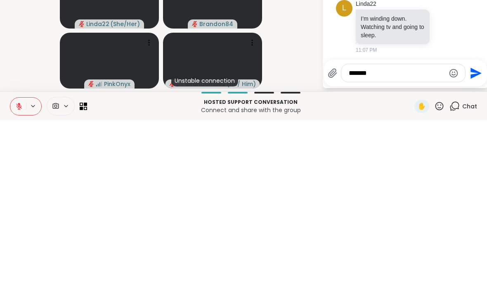
click at [18, 277] on icon at bounding box center [18, 280] width 7 height 7
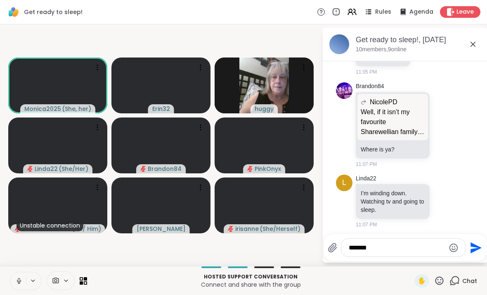
click at [19, 282] on icon at bounding box center [18, 280] width 7 height 7
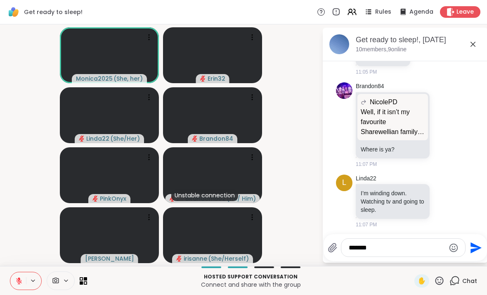
click at [416, 243] on textarea "*******" at bounding box center [397, 247] width 96 height 8
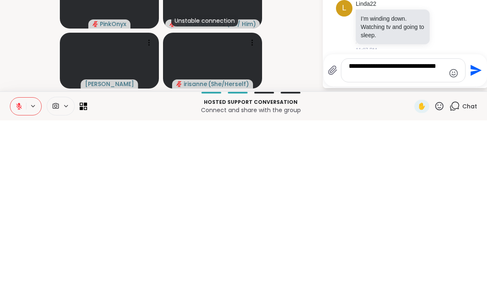
type textarea "**********"
click at [477, 238] on icon "Send" at bounding box center [475, 244] width 13 height 13
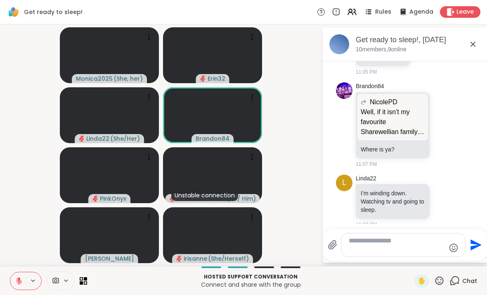
scroll to position [367, 0]
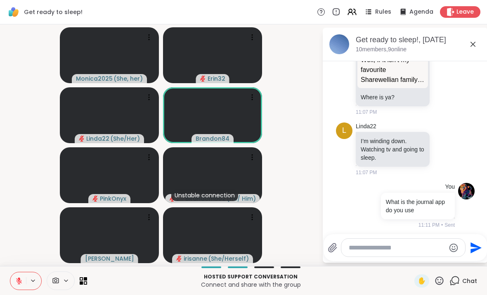
click at [477, 46] on icon at bounding box center [473, 44] width 10 height 10
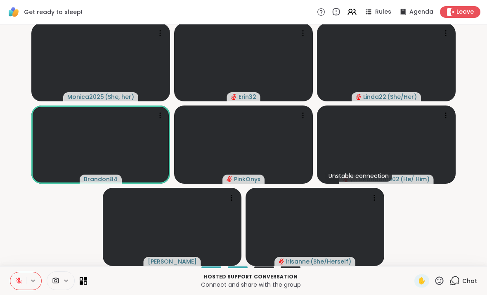
scroll to position [1, 0]
click at [465, 277] on span "Chat" at bounding box center [470, 280] width 15 height 8
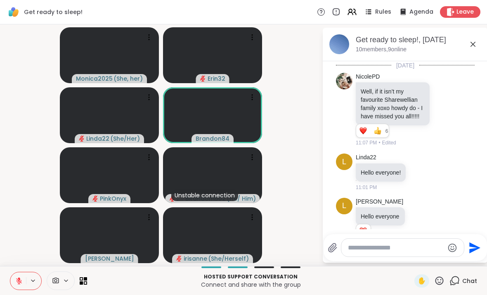
scroll to position [367, 0]
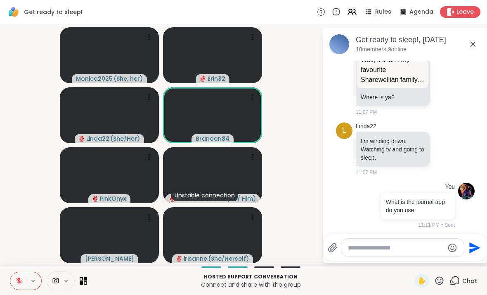
click at [471, 48] on icon at bounding box center [473, 44] width 10 height 10
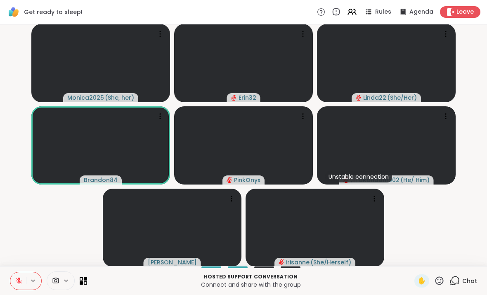
click at [7, 145] on video-player-container "Monica2025 ( She, her ) Erin32 Linda22 ( She/Her ) Brandon84 PinkOnyx Unstable …" at bounding box center [244, 145] width 478 height 235
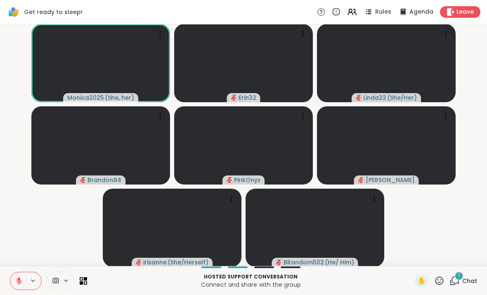
click at [466, 279] on span "Chat" at bounding box center [470, 280] width 15 height 8
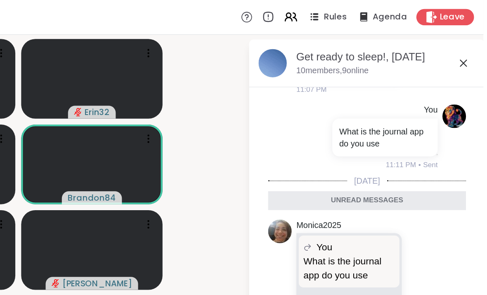
scroll to position [0, 0]
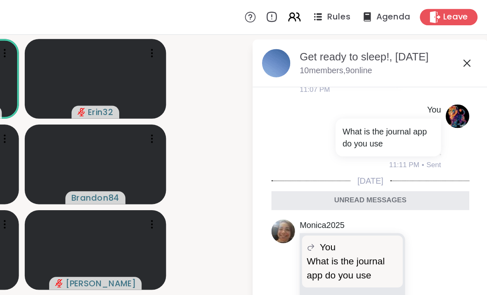
click at [457, 11] on span "Leave" at bounding box center [465, 12] width 17 height 8
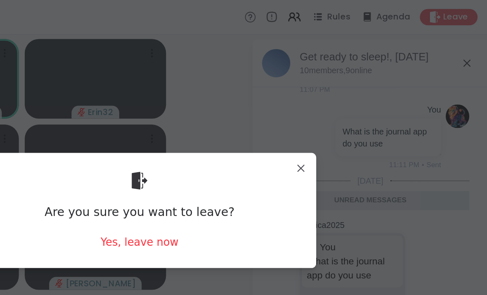
click at [216, 169] on div "Yes, leave now" at bounding box center [243, 169] width 55 height 10
